Goal: Information Seeking & Learning: Learn about a topic

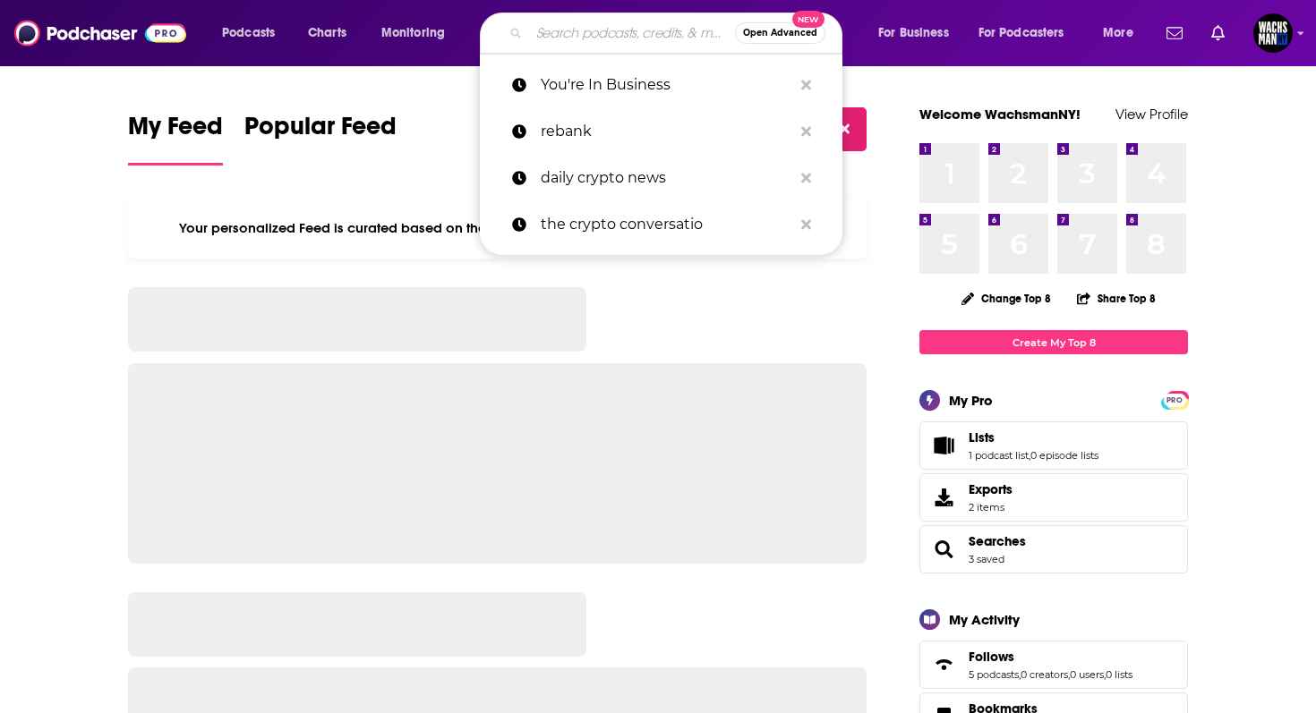
click at [552, 36] on input "Search podcasts, credits, & more..." at bounding box center [632, 33] width 206 height 29
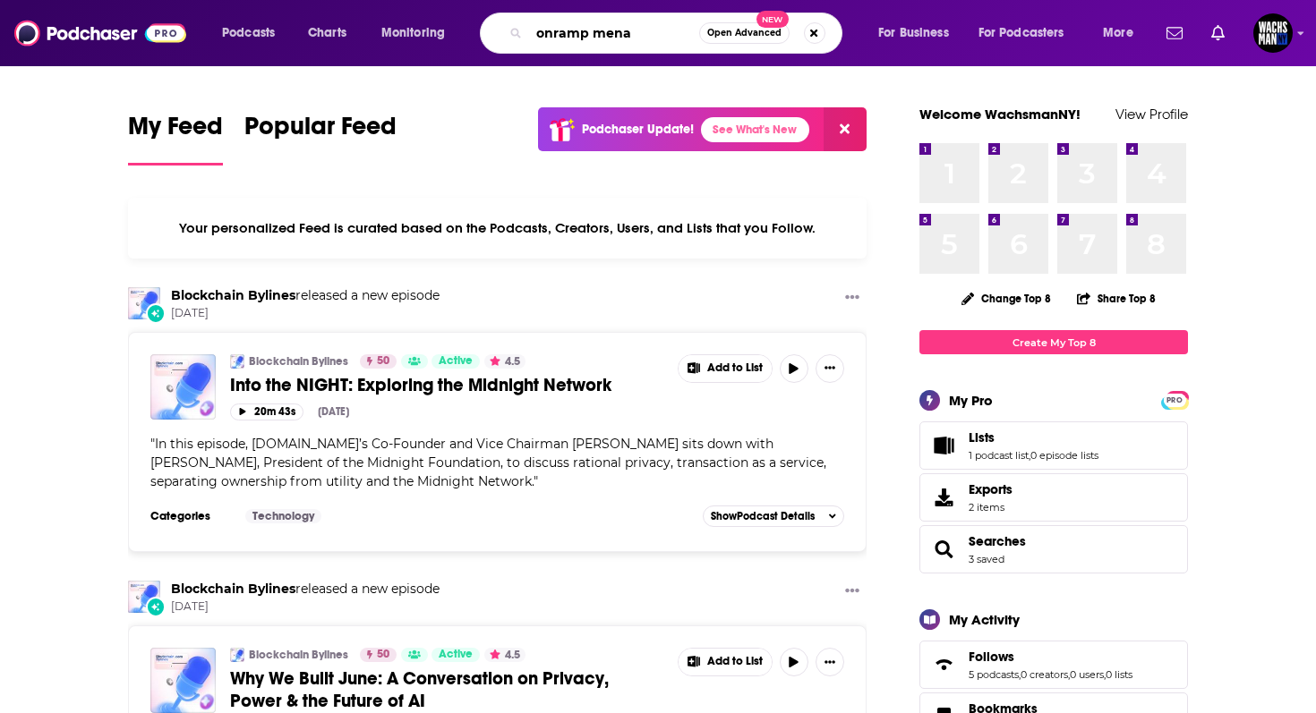
type input "onramp mena"
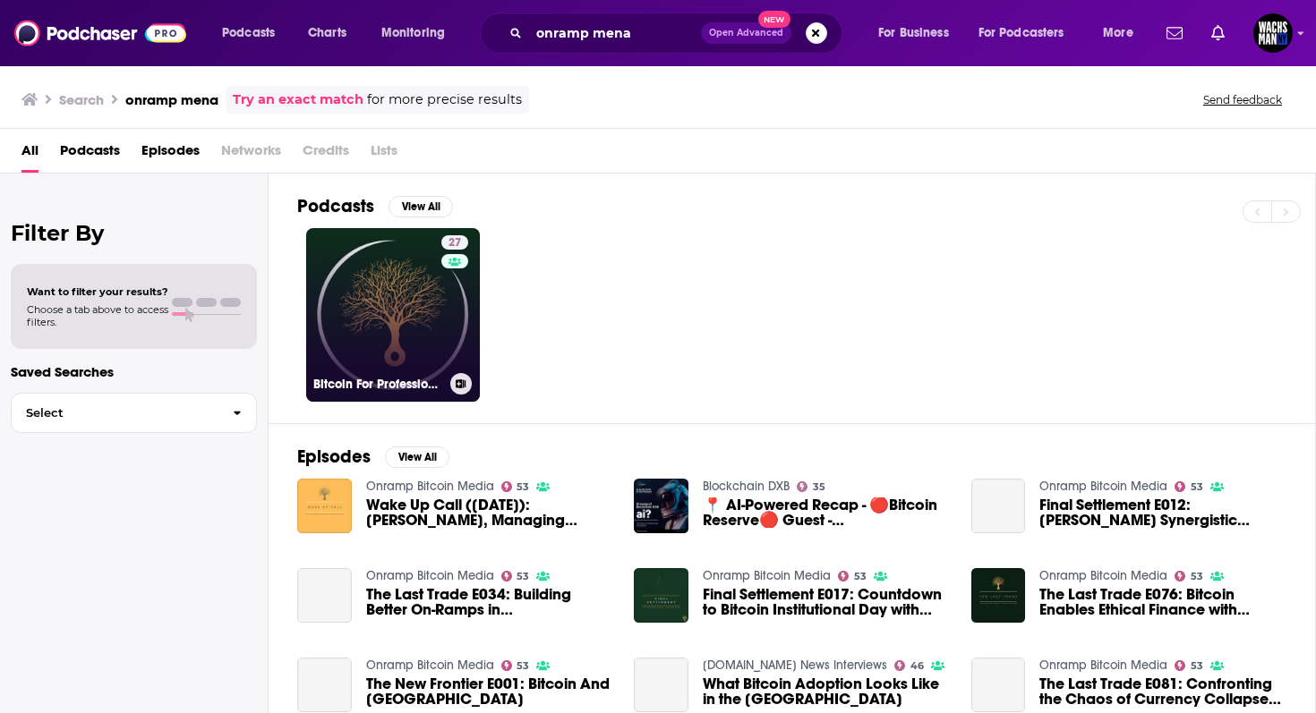
click at [388, 279] on link "27 Bitcoin For Professionals" at bounding box center [393, 315] width 174 height 174
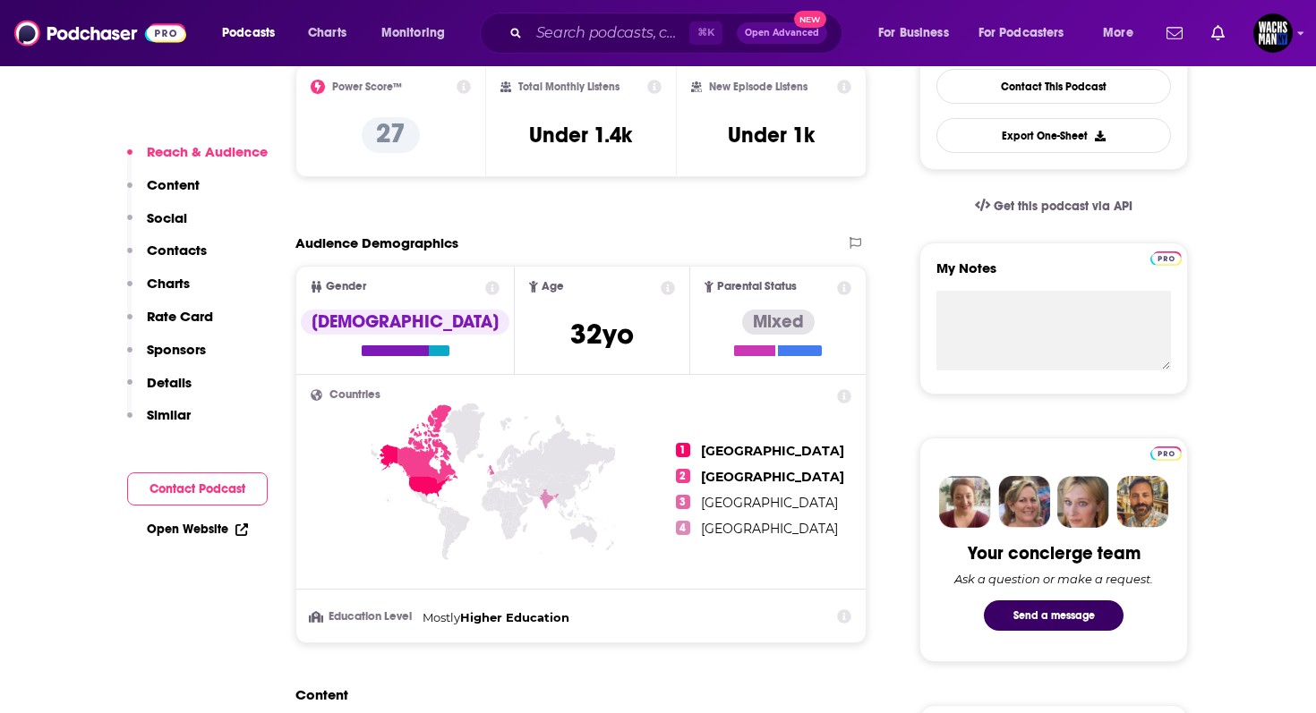
scroll to position [503, 0]
